Goal: Transaction & Acquisition: Purchase product/service

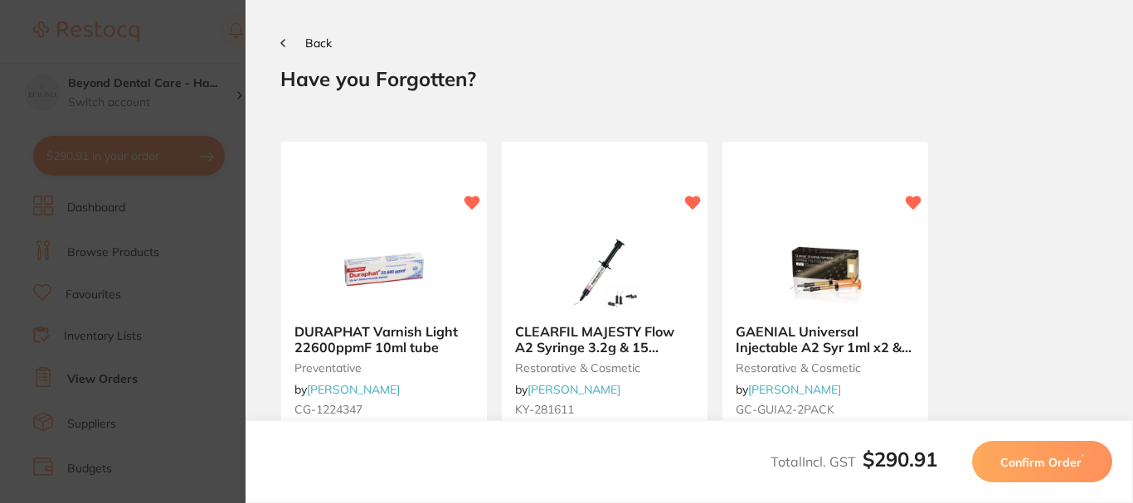
scroll to position [166, 0]
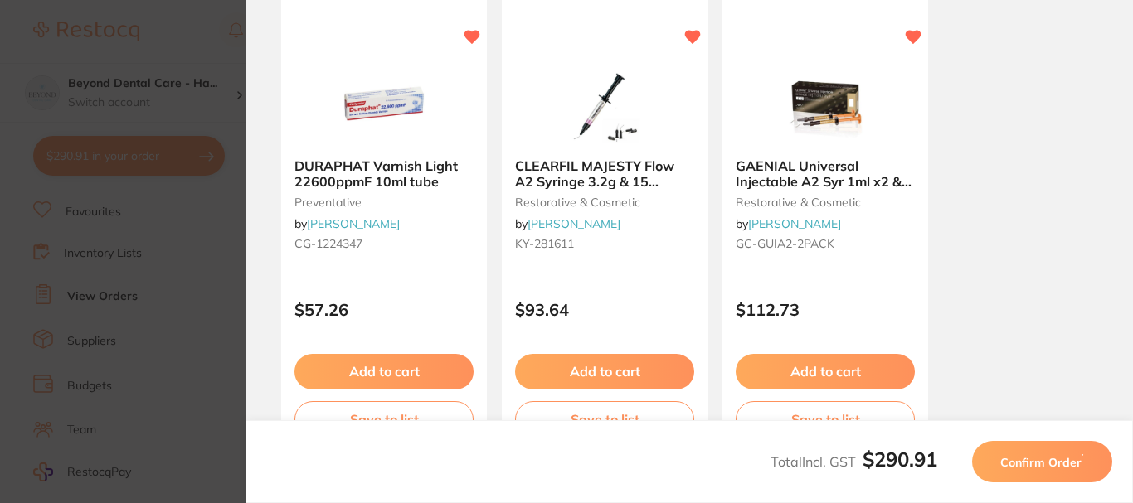
click at [1007, 467] on span "Confirm Order" at bounding box center [1040, 462] width 81 height 15
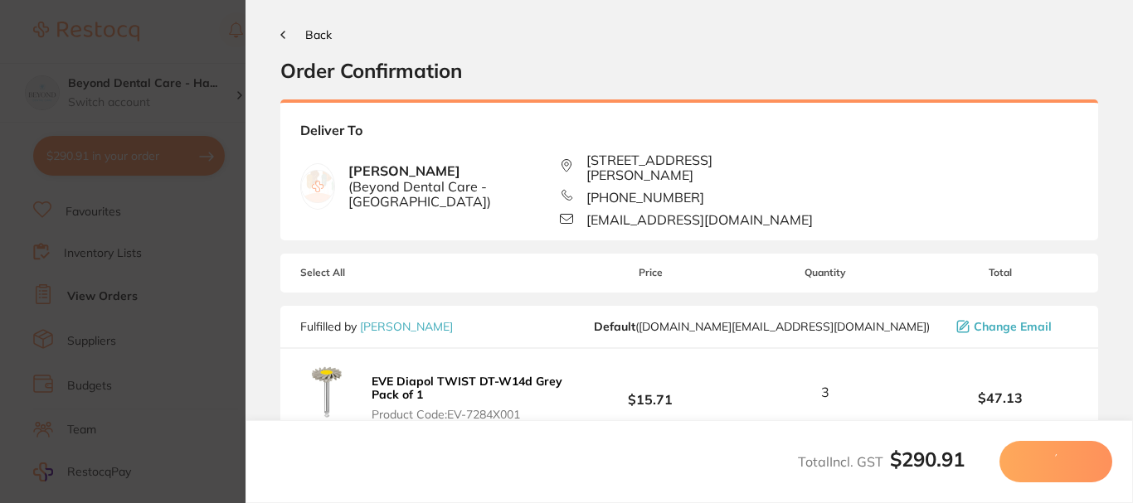
scroll to position [0, 0]
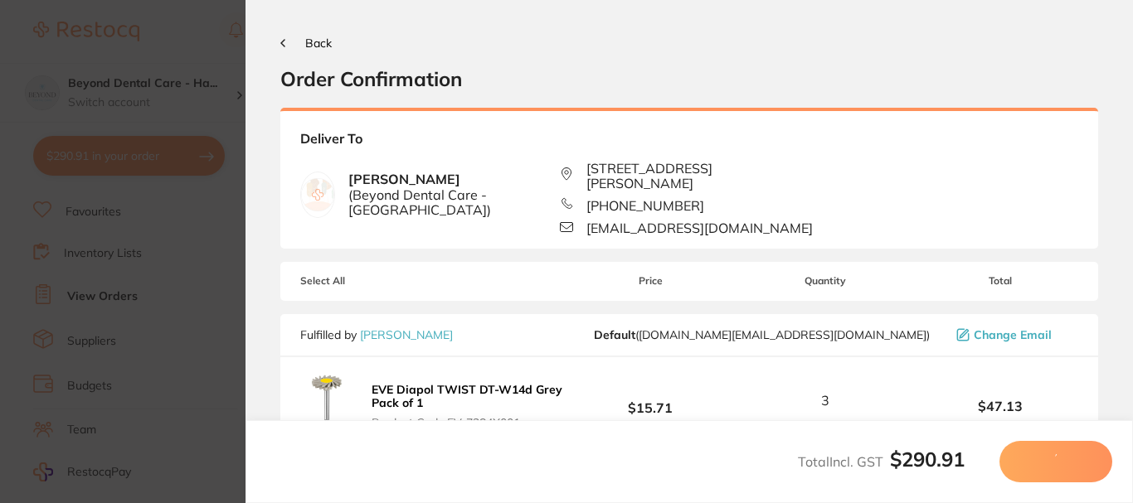
click at [315, 47] on span "Back" at bounding box center [318, 43] width 27 height 15
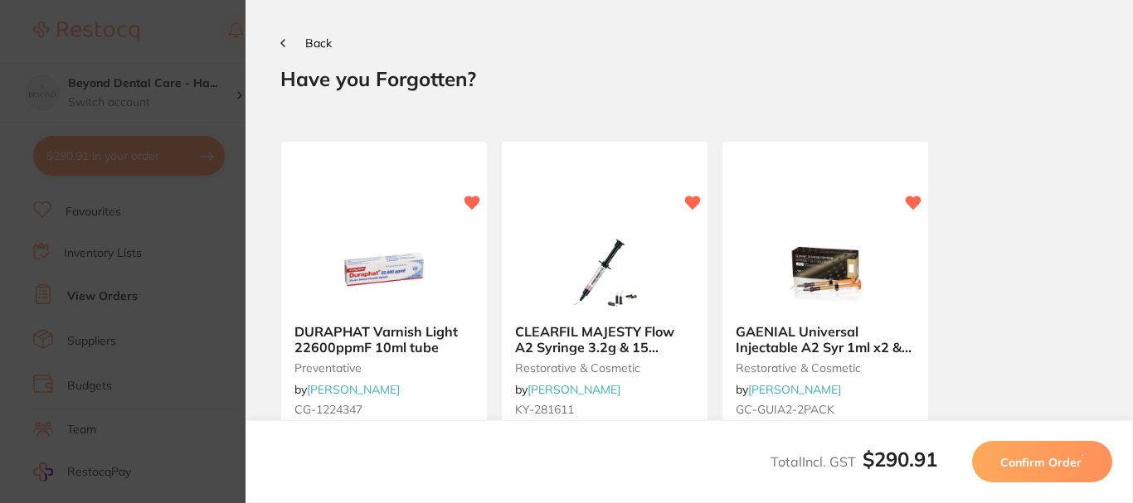
click at [281, 41] on icon at bounding box center [282, 43] width 5 height 8
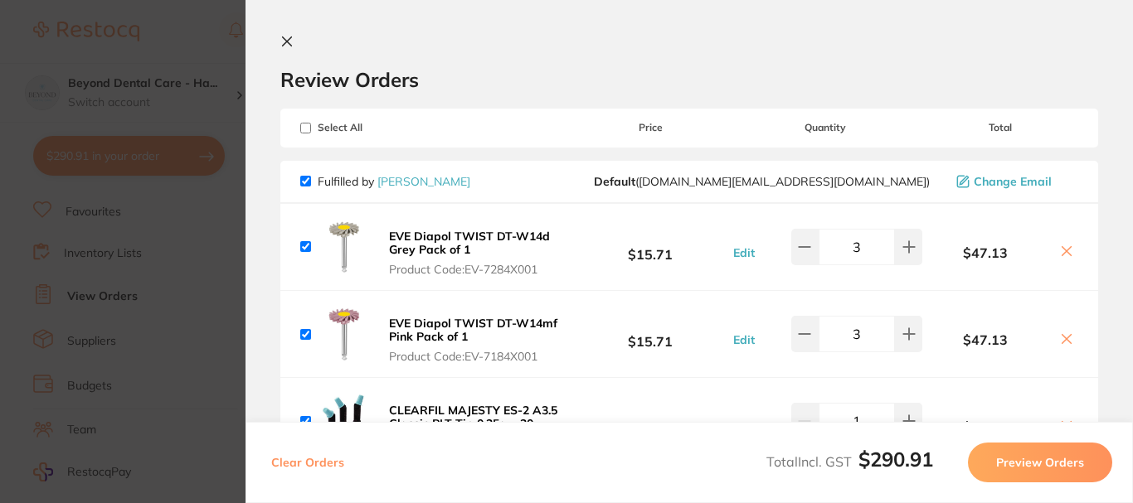
click at [311, 179] on span "Fulfilled by [PERSON_NAME]" at bounding box center [385, 181] width 170 height 15
click at [303, 181] on input "checkbox" at bounding box center [305, 181] width 11 height 11
checkbox input "false"
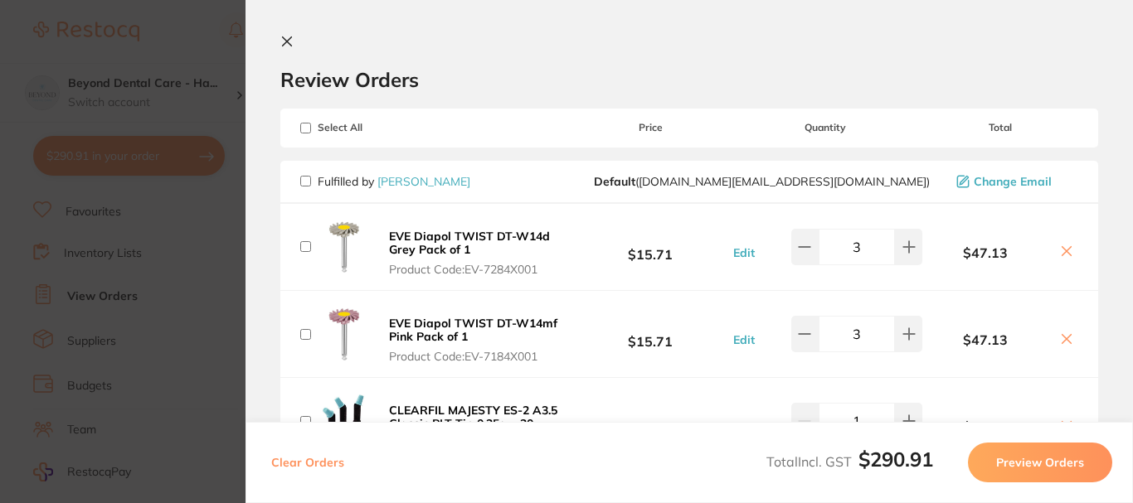
checkbox input "false"
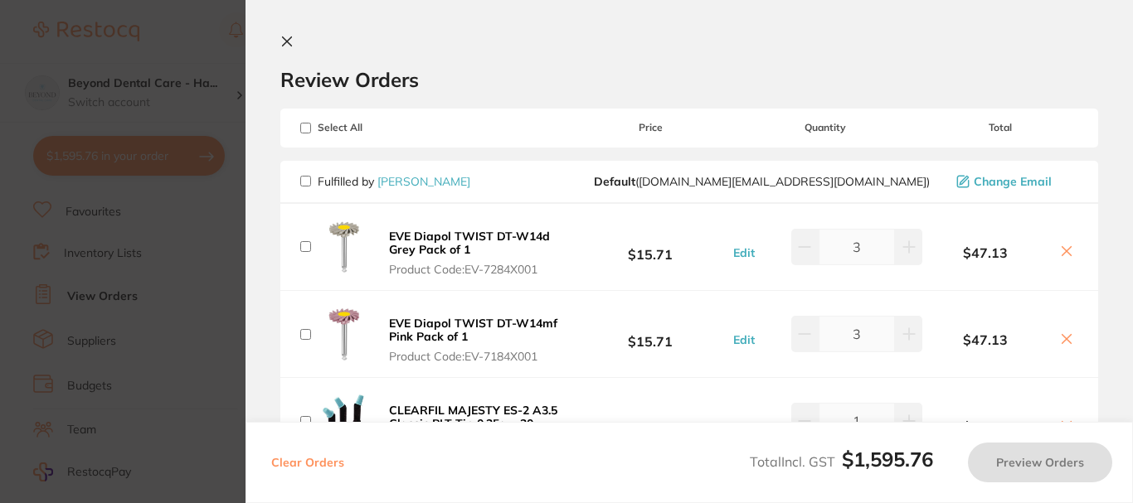
click at [310, 124] on input "checkbox" at bounding box center [305, 128] width 11 height 11
checkbox input "true"
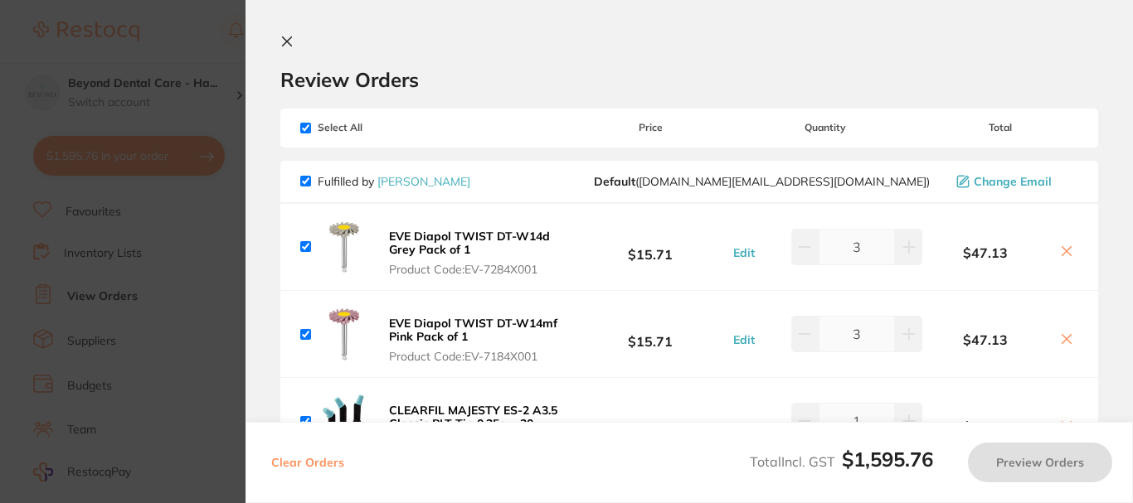
checkbox input "true"
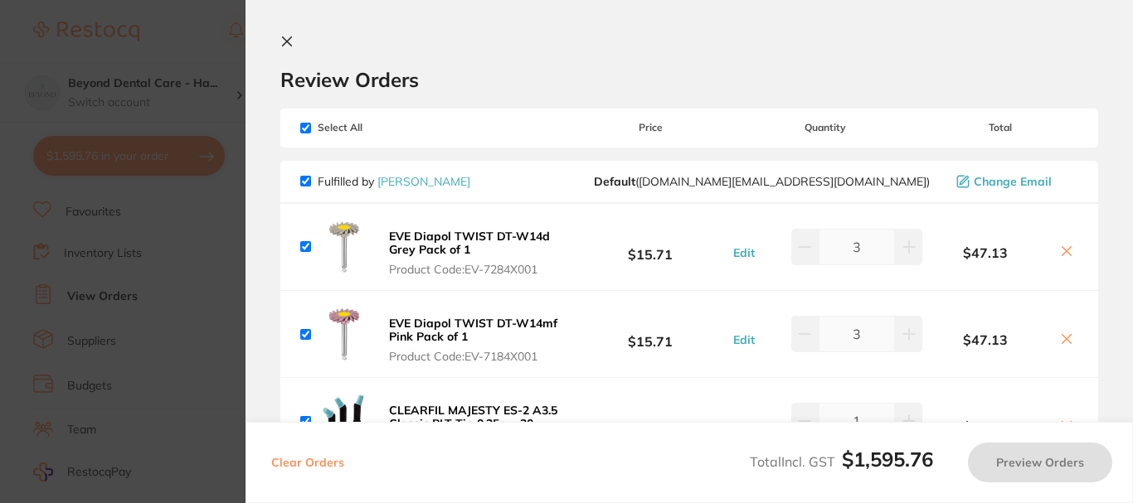
checkbox input "true"
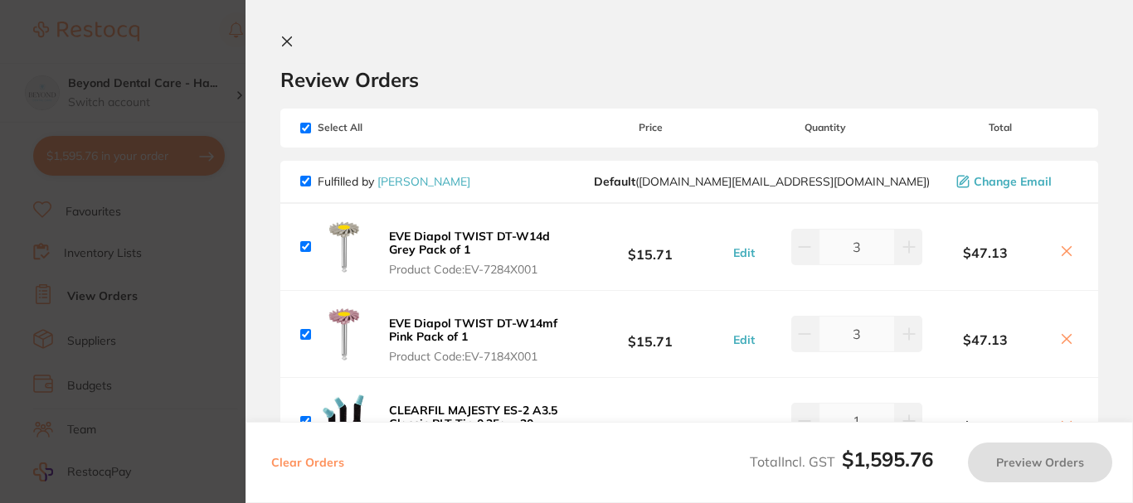
checkbox input "true"
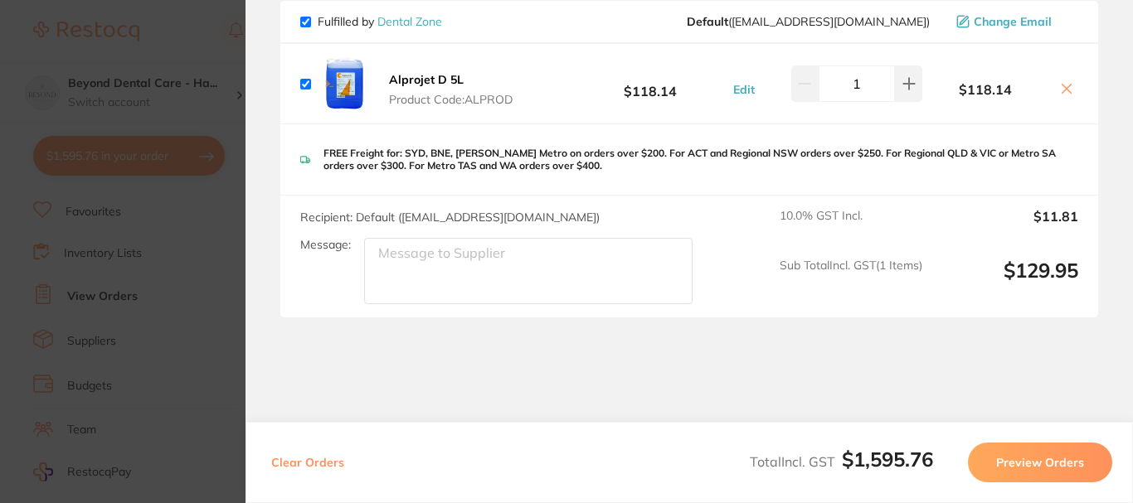
scroll to position [1669, 0]
click at [1006, 463] on button "Preview Orders" at bounding box center [1040, 463] width 144 height 40
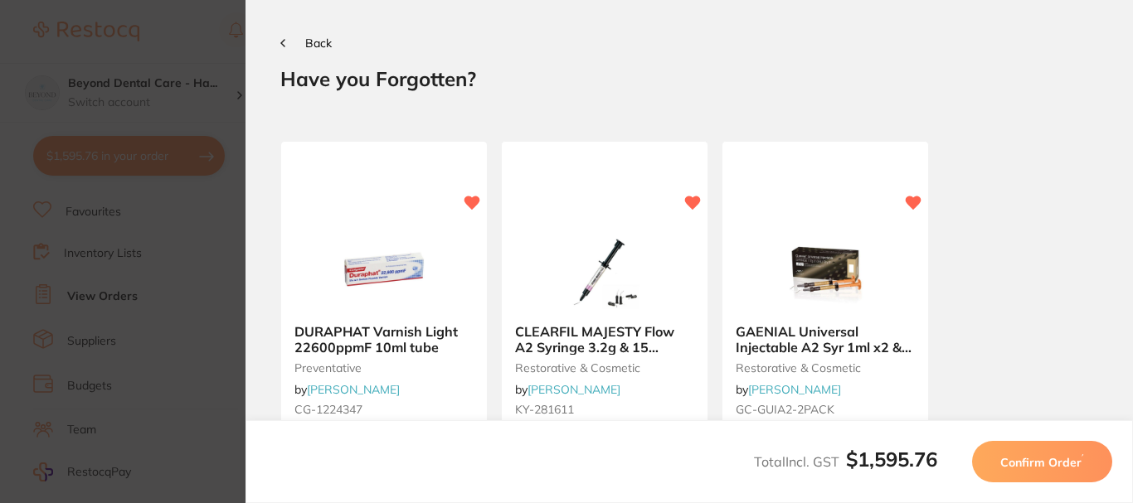
scroll to position [0, 0]
click at [1006, 463] on span "Confirm Order" at bounding box center [1040, 462] width 81 height 15
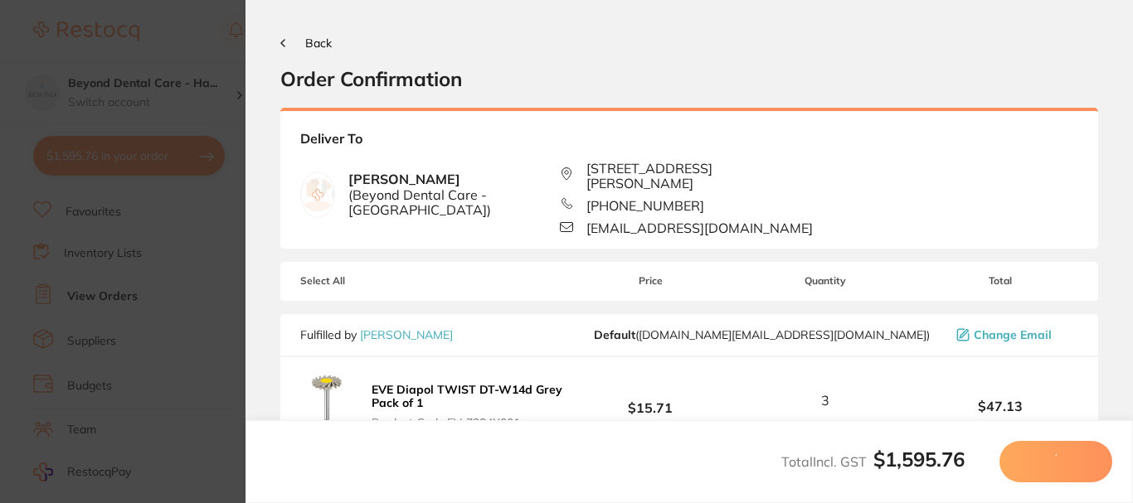
click at [1006, 463] on button at bounding box center [1055, 461] width 113 height 41
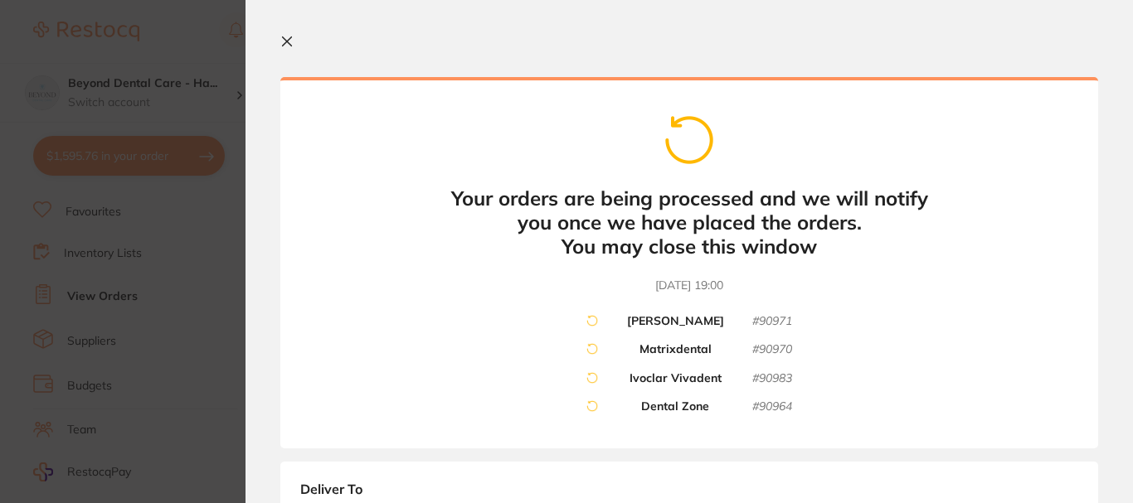
click at [289, 42] on icon at bounding box center [287, 41] width 9 height 9
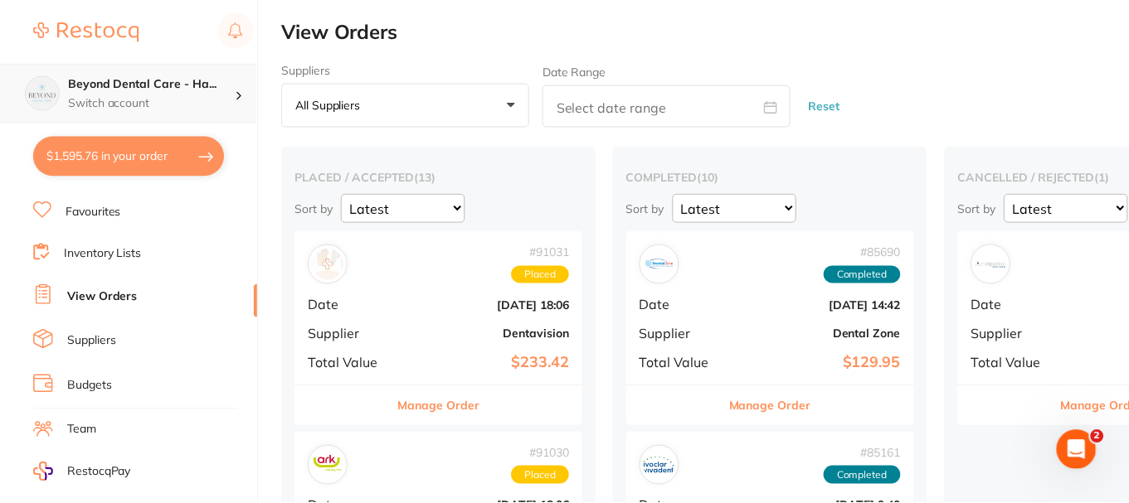
scroll to position [2, 0]
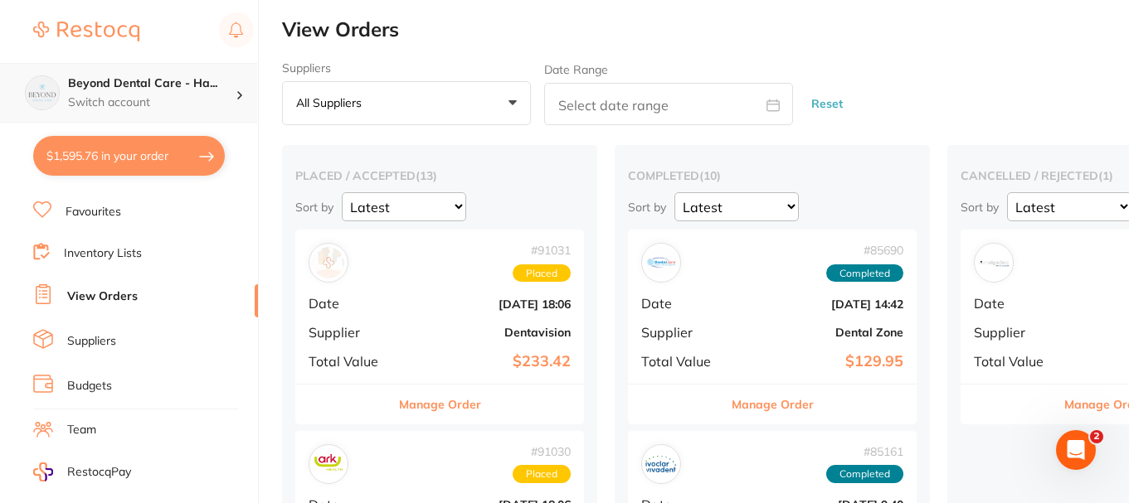
click at [216, 93] on div "Beyond Dental Care - Ha... Switch account" at bounding box center [152, 92] width 168 height 35
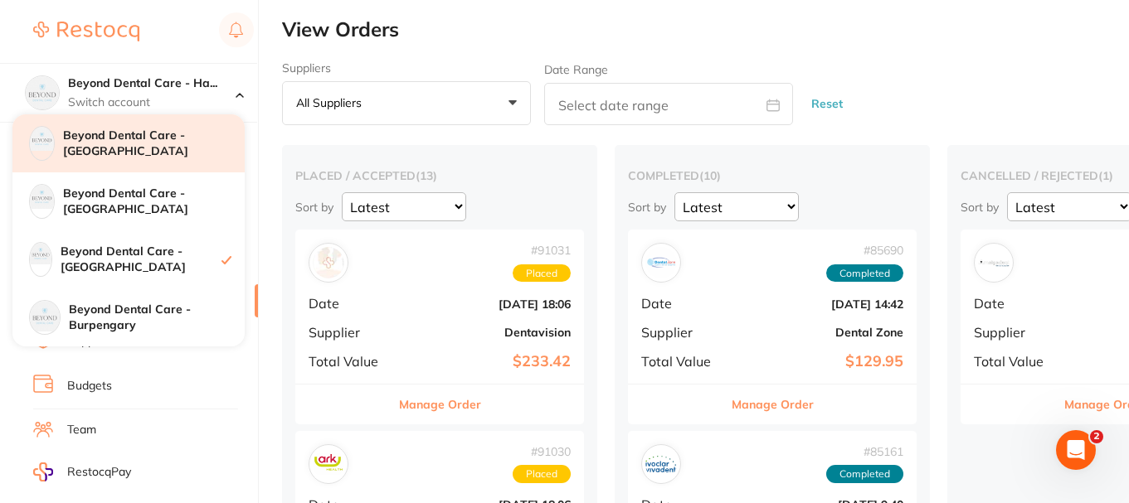
click at [126, 159] on h4 "Beyond Dental Care - [GEOGRAPHIC_DATA]" at bounding box center [154, 144] width 182 height 32
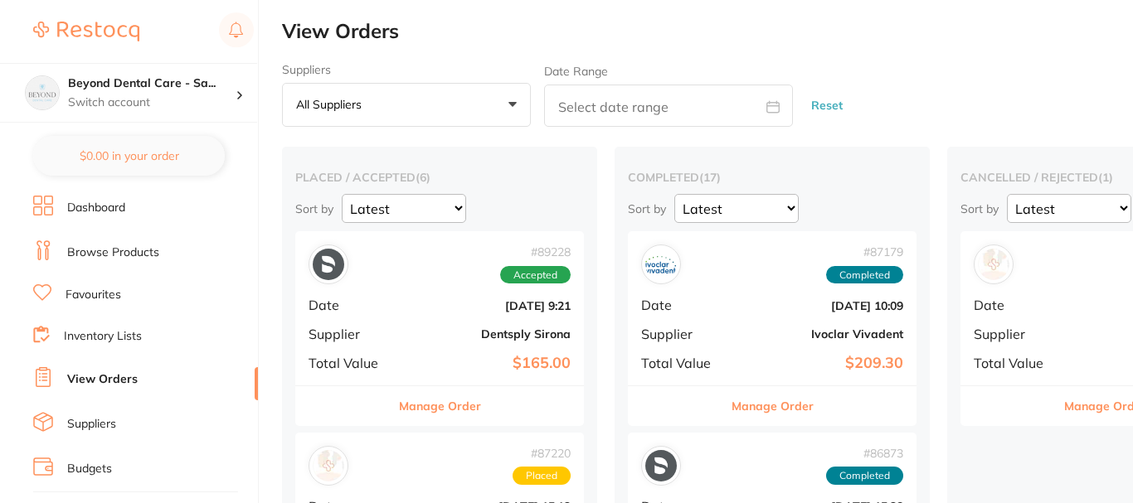
click at [169, 104] on p "Switch account" at bounding box center [152, 103] width 168 height 17
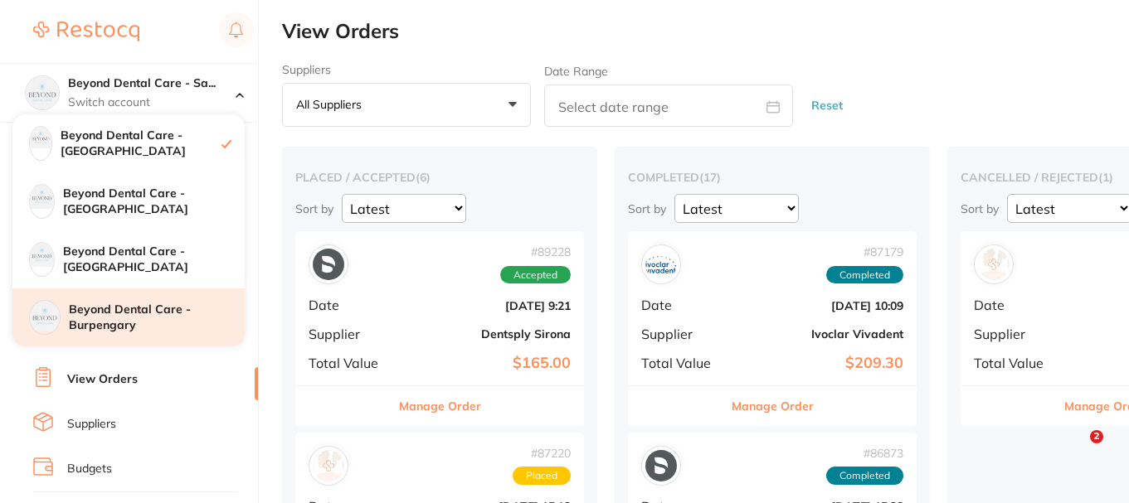
click at [131, 316] on h4 "Beyond Dental Care - Burpengary" at bounding box center [157, 318] width 176 height 32
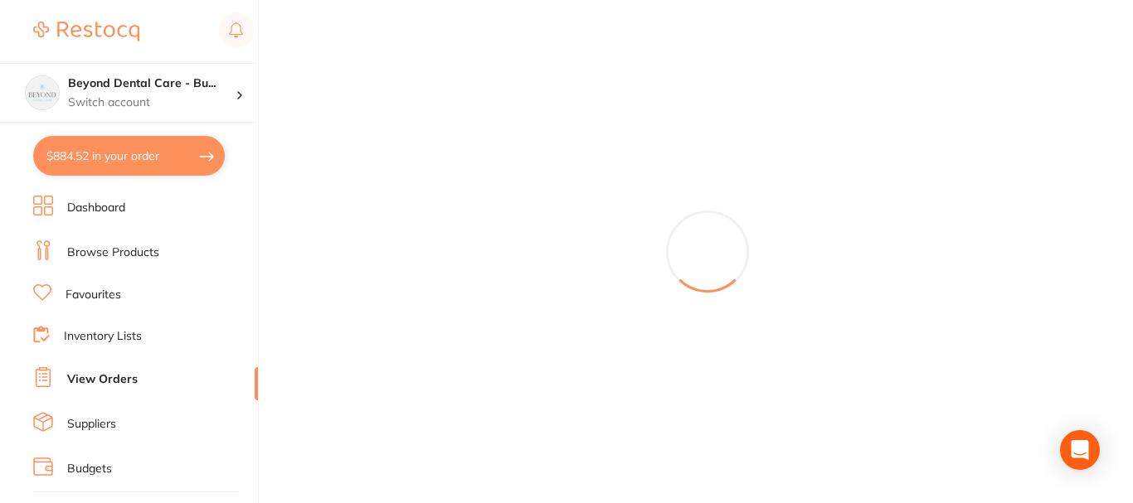
click at [139, 145] on button "$884.52 in your order" at bounding box center [129, 156] width 192 height 40
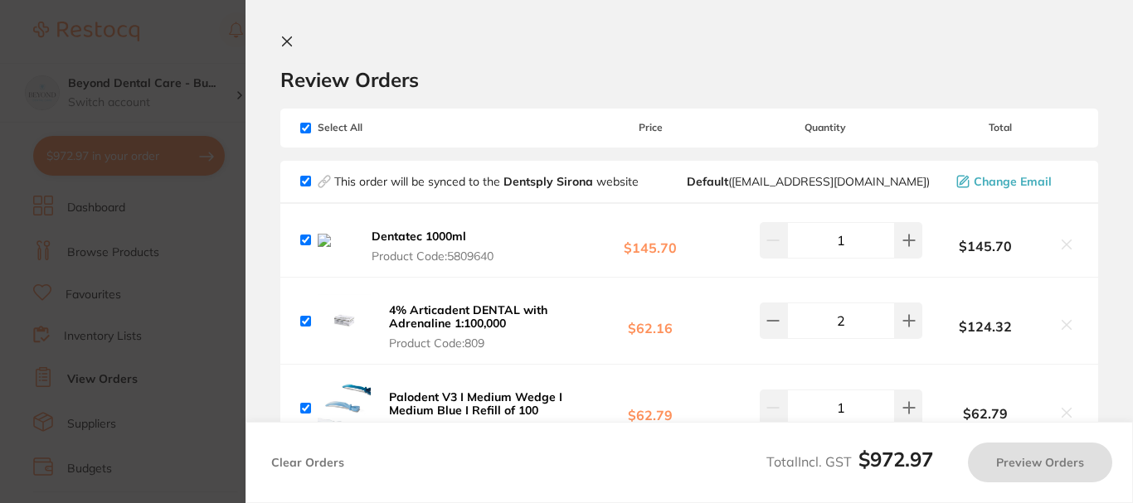
checkbox input "true"
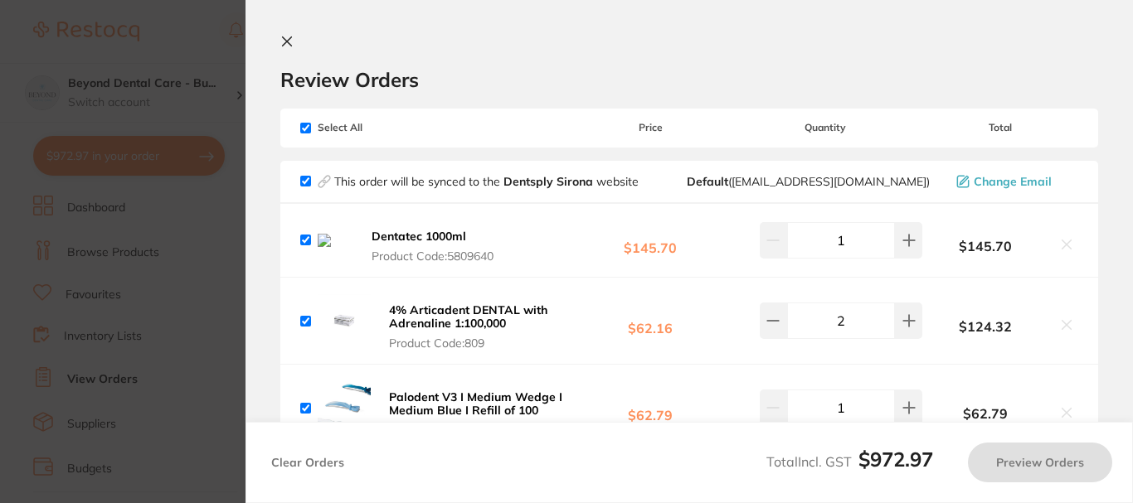
checkbox input "true"
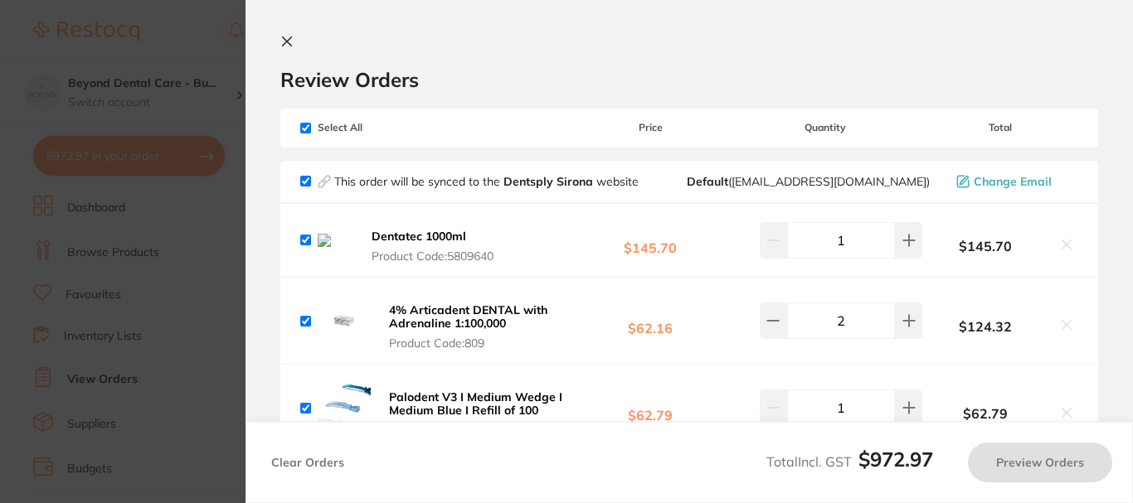
checkbox input "true"
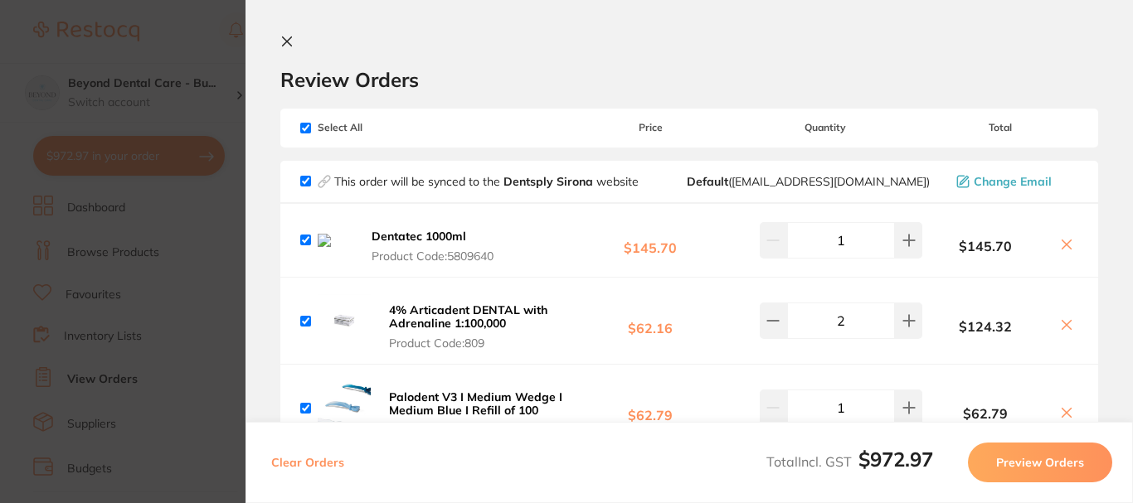
click at [1016, 455] on button "Preview Orders" at bounding box center [1040, 463] width 144 height 40
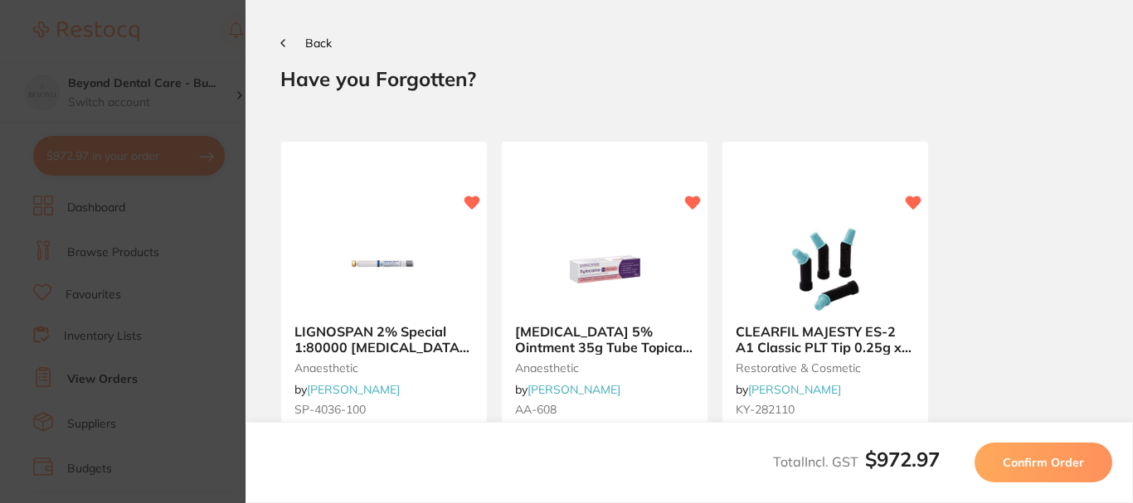
click at [1016, 455] on span "Confirm Order" at bounding box center [1043, 462] width 81 height 15
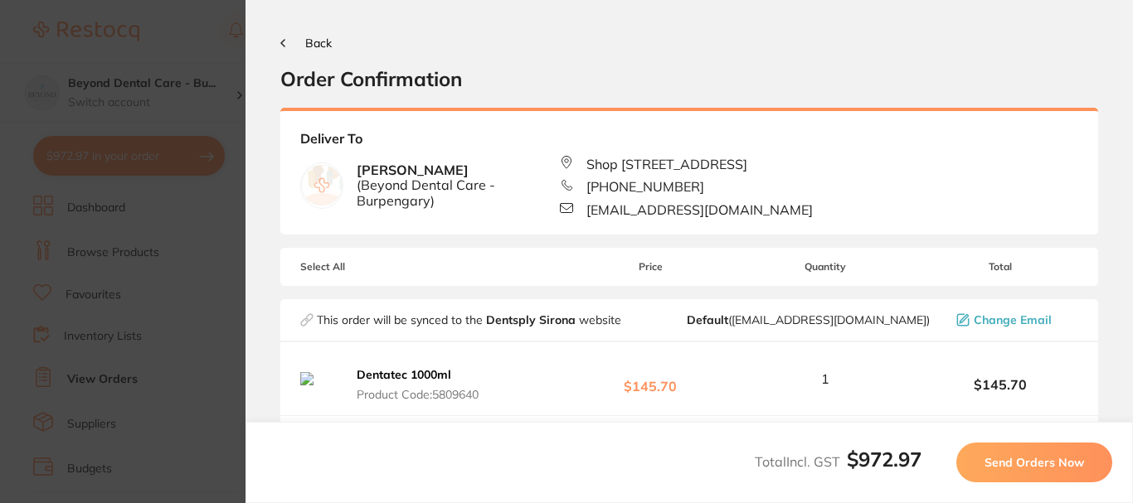
click at [1016, 455] on span "Send Orders Now" at bounding box center [1034, 462] width 100 height 15
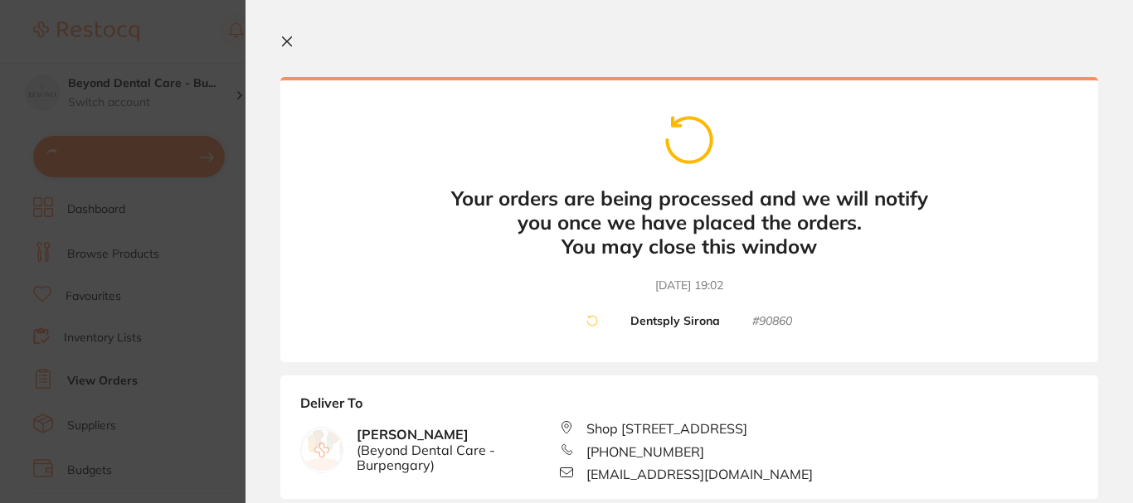
click at [290, 43] on icon at bounding box center [286, 41] width 13 height 13
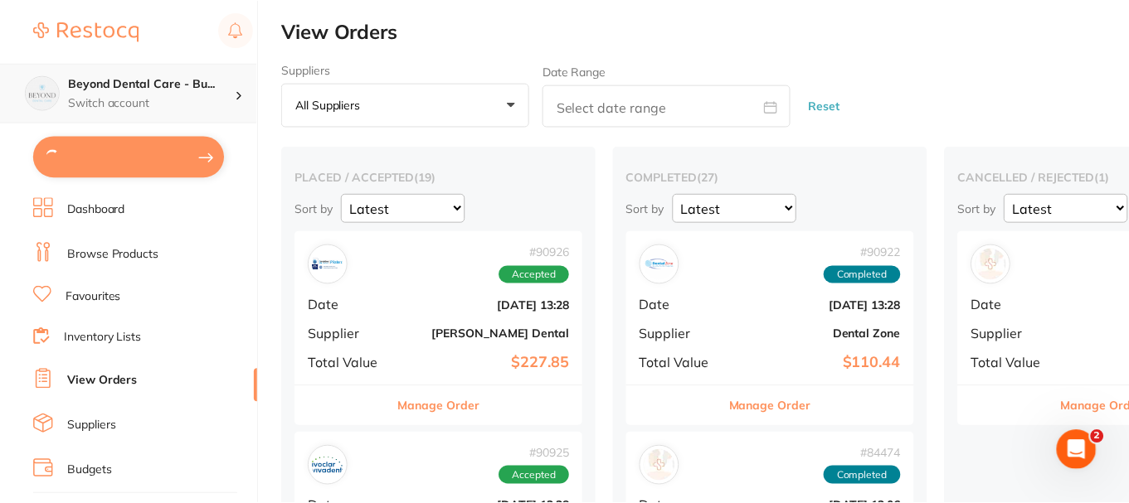
scroll to position [2, 0]
